Goal: Task Accomplishment & Management: Use online tool/utility

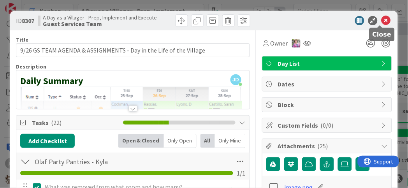
click at [382, 17] on icon at bounding box center [386, 20] width 9 height 9
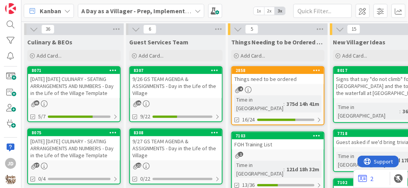
click at [79, 140] on div "[DATE] [DATE] CULINARY - SEATING ARRANGEMENTS AND NUMBERS - Day in the Life of …" at bounding box center [74, 148] width 92 height 24
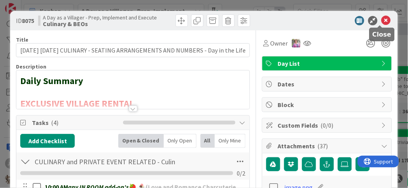
click at [382, 19] on icon at bounding box center [386, 20] width 9 height 9
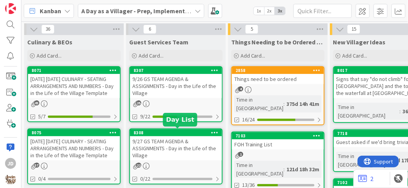
click at [182, 141] on div "9/27 GS TEAM AGENDA & ASSIGNMENTS - Day in the Life of the Village" at bounding box center [176, 148] width 92 height 24
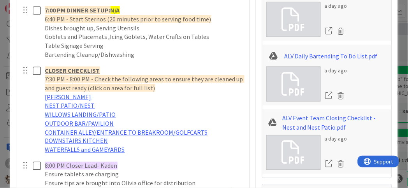
scroll to position [1558, 0]
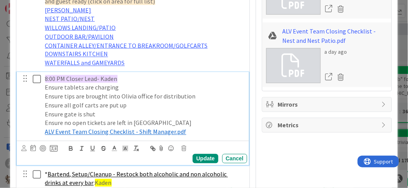
click at [127, 84] on p "Ensure tablets are charging" at bounding box center [144, 87] width 199 height 9
click at [119, 78] on p "8:00 PM Closer Lead- Kaden" at bounding box center [144, 79] width 199 height 9
click at [201, 157] on div "Update" at bounding box center [205, 158] width 25 height 9
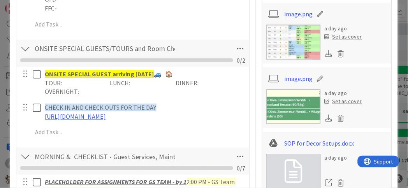
scroll to position [130, 0]
